Goal: Information Seeking & Learning: Learn about a topic

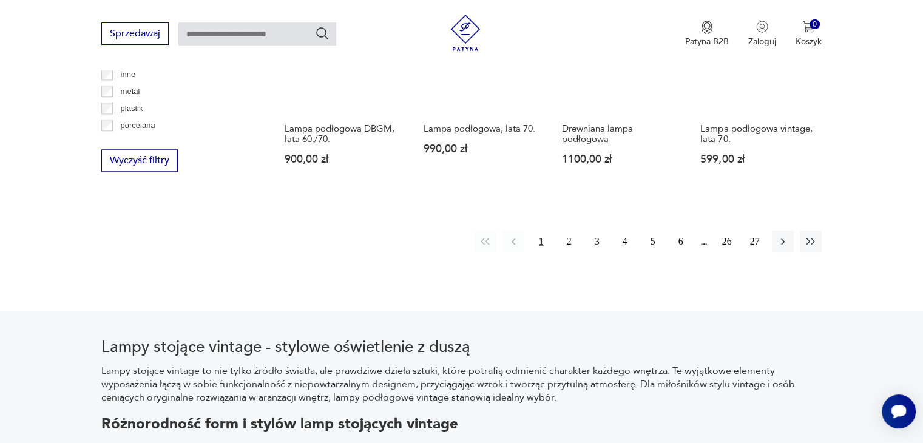
scroll to position [1231, 0]
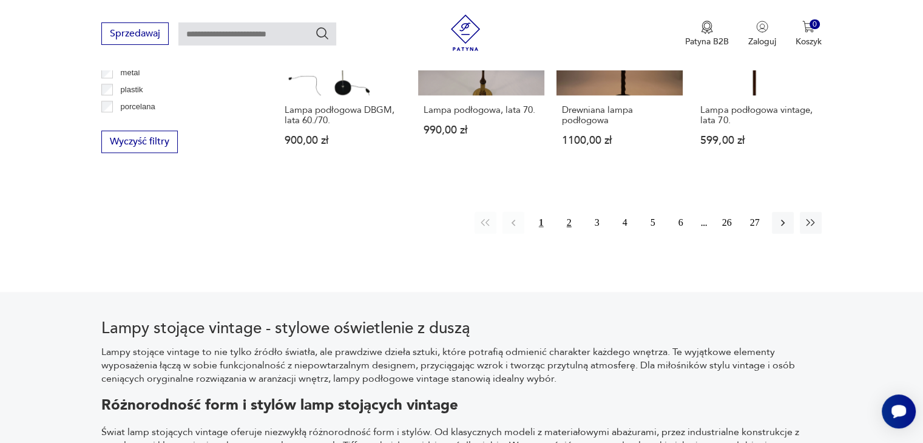
click at [568, 221] on button "2" at bounding box center [569, 223] width 22 height 22
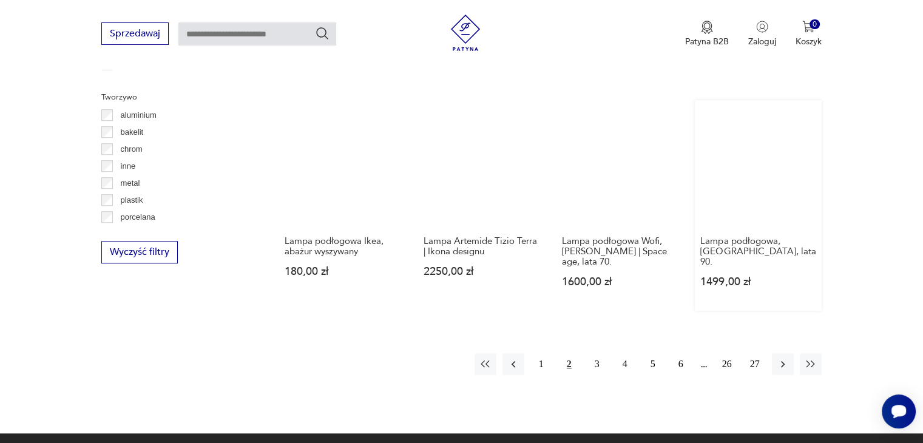
scroll to position [1195, 0]
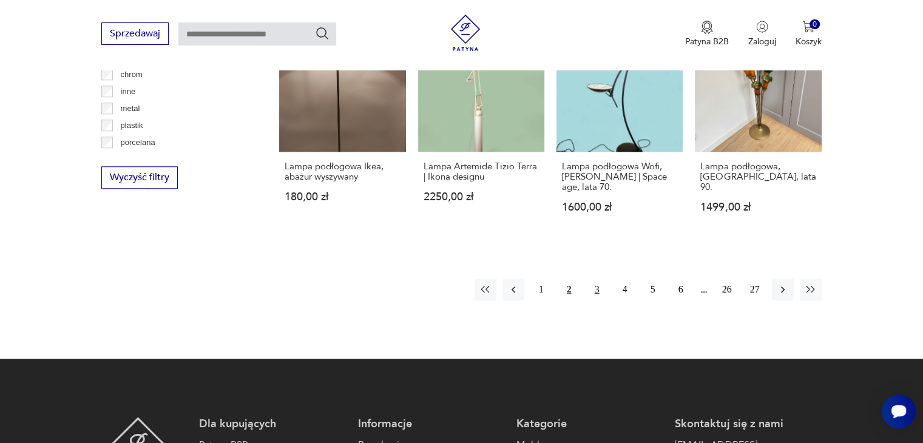
click at [596, 294] on button "3" at bounding box center [597, 289] width 22 height 22
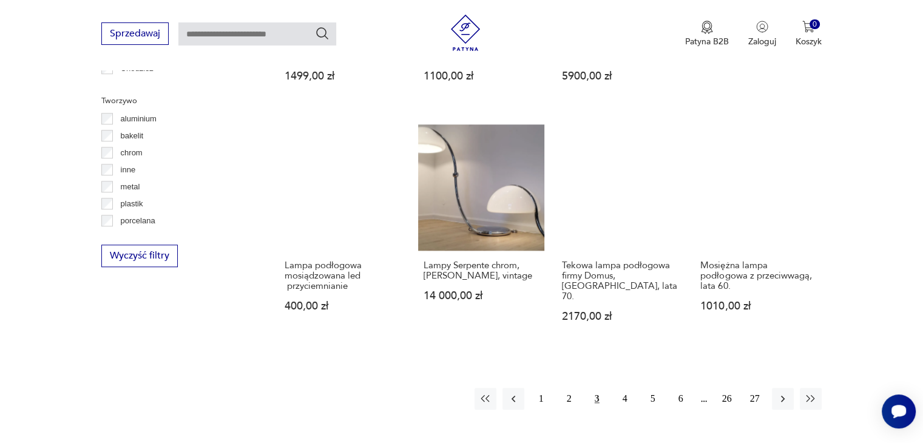
scroll to position [1135, 0]
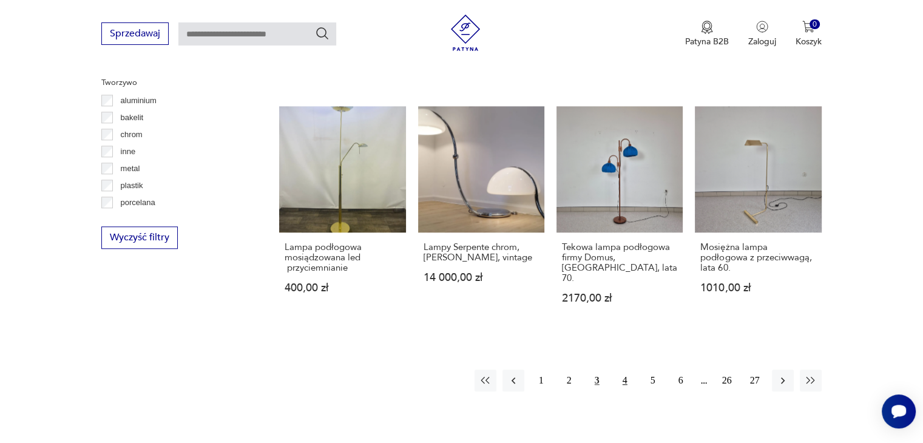
click at [621, 369] on button "4" at bounding box center [625, 380] width 22 height 22
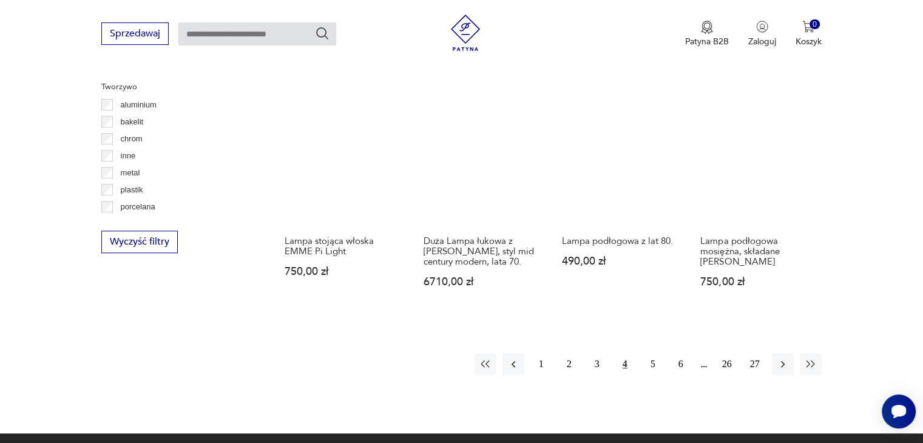
scroll to position [1195, 0]
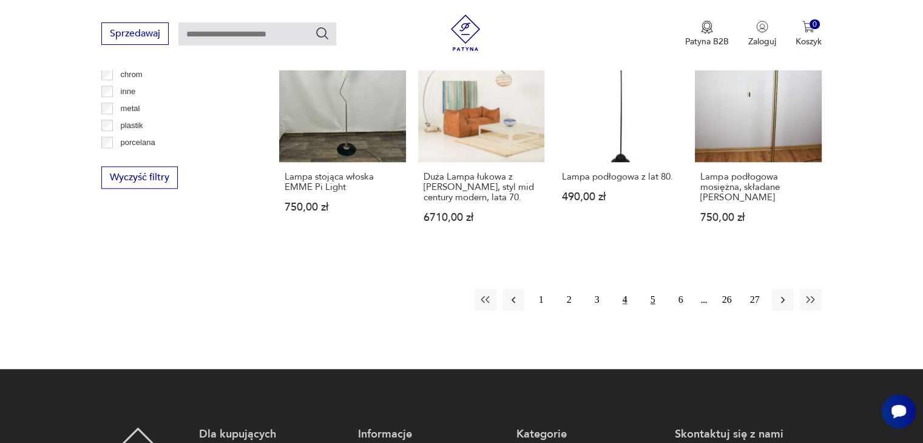
click at [648, 289] on button "5" at bounding box center [653, 300] width 22 height 22
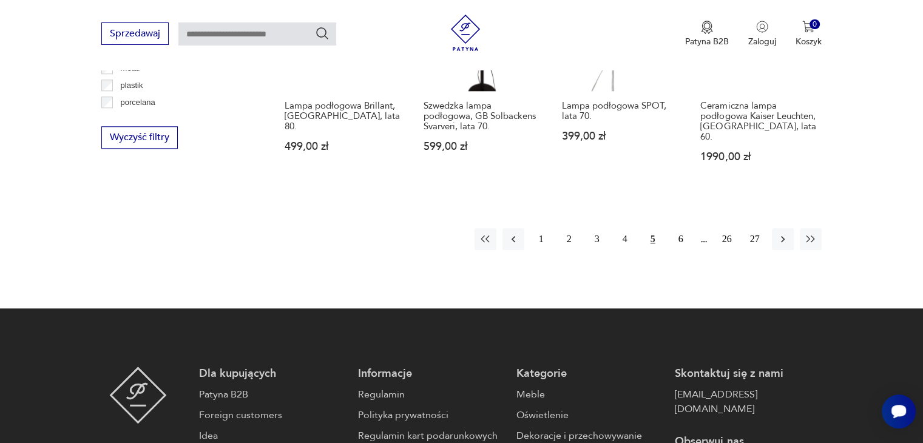
scroll to position [1256, 0]
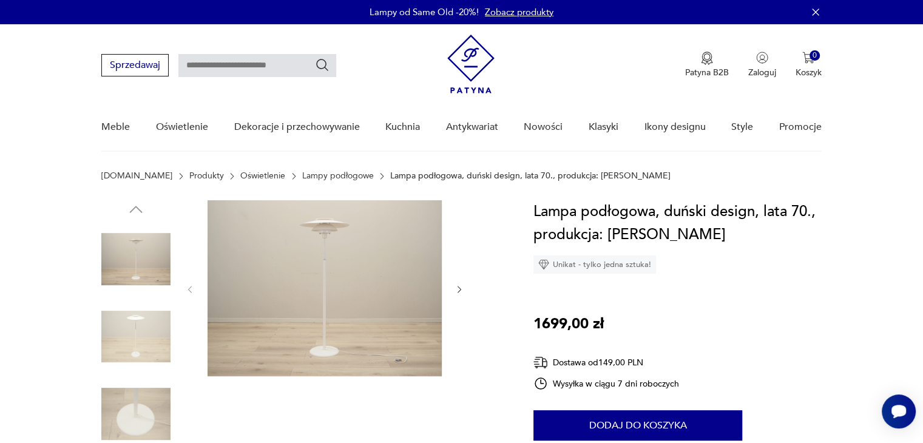
click at [460, 295] on div at bounding box center [324, 289] width 279 height 178
click at [460, 289] on icon "button" at bounding box center [459, 289] width 4 height 7
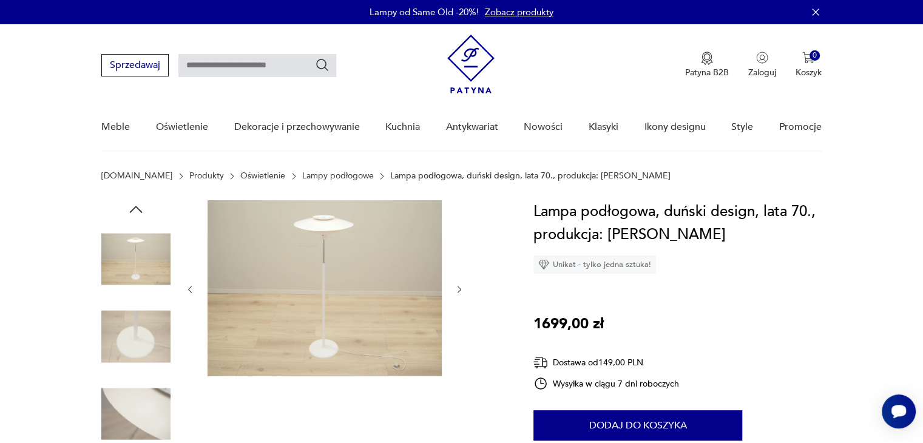
click at [460, 289] on icon "button" at bounding box center [459, 289] width 4 height 7
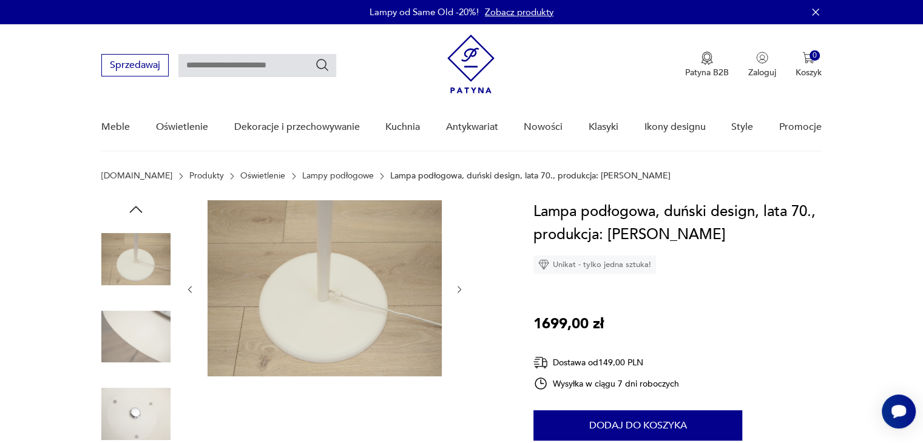
click at [460, 289] on icon "button" at bounding box center [459, 289] width 4 height 7
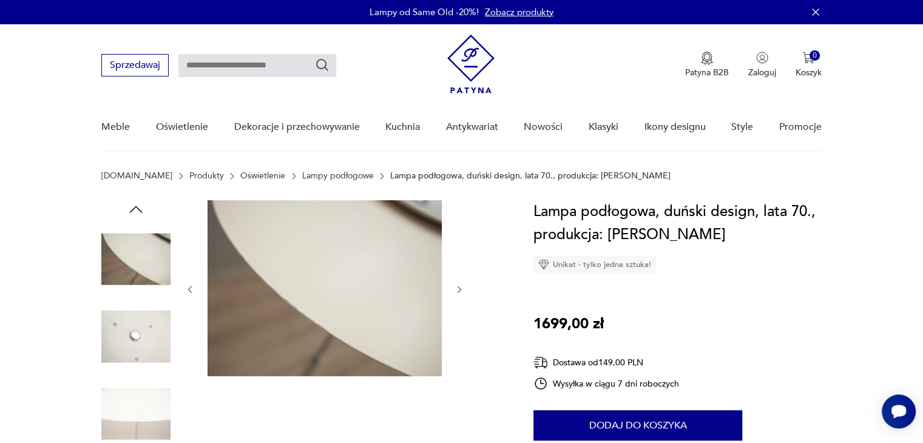
click at [460, 289] on icon "button" at bounding box center [459, 289] width 4 height 7
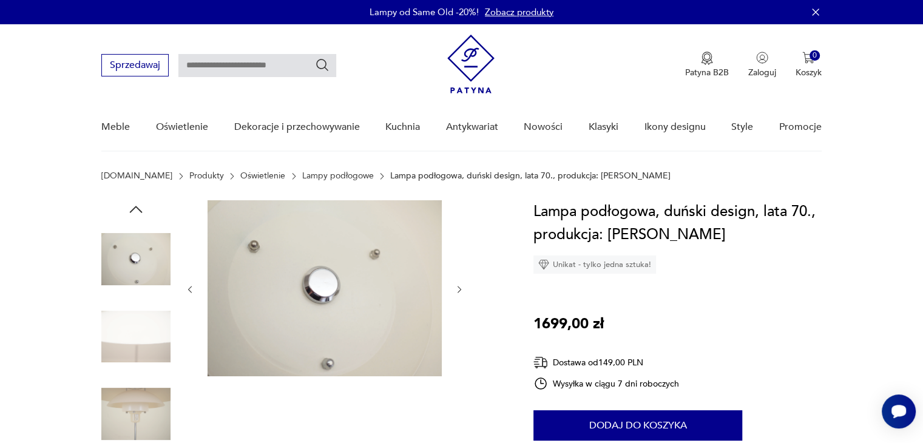
click at [460, 289] on icon "button" at bounding box center [459, 289] width 4 height 7
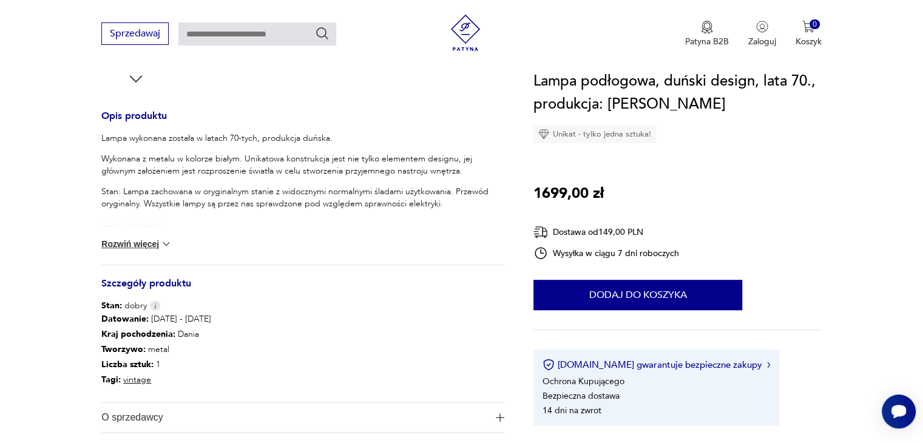
scroll to position [485, 0]
